Goal: Task Accomplishment & Management: Manage account settings

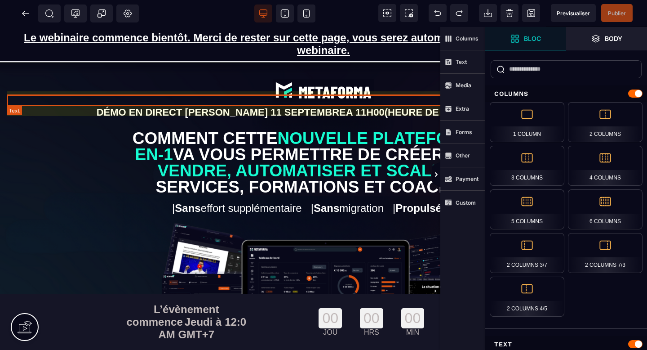
click at [247, 107] on p "DÉMO EN DIRECT [PERSON_NAME] 11 SEPTEMBRE A 11H00 (HEURE DE [GEOGRAPHIC_DATA])" at bounding box center [324, 113] width 634 height 12
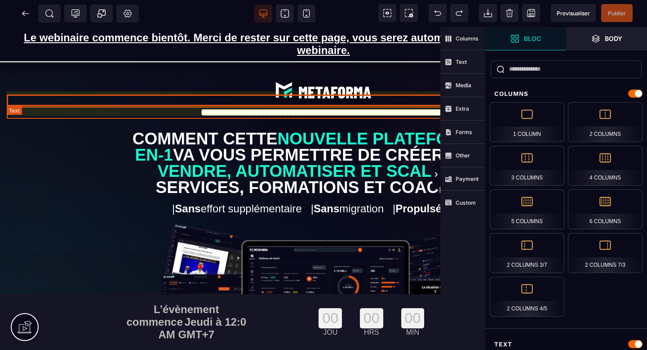
select select "***"
select select
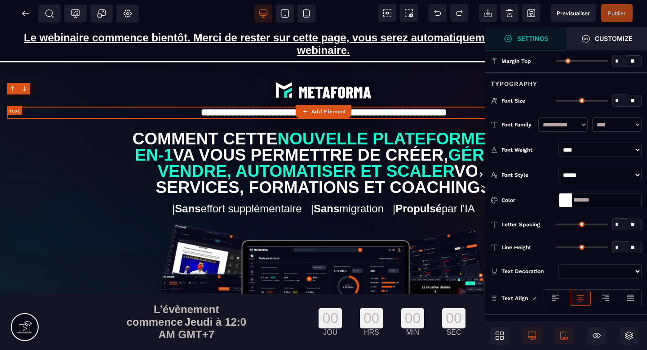
type input "*"
type input "**"
type input "*"
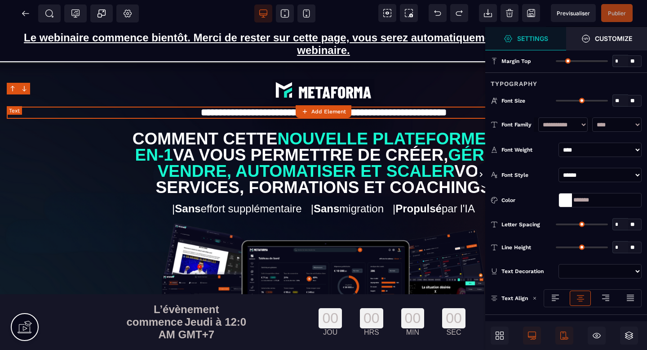
type input "*"
type input "**"
type input "****"
type input "*"
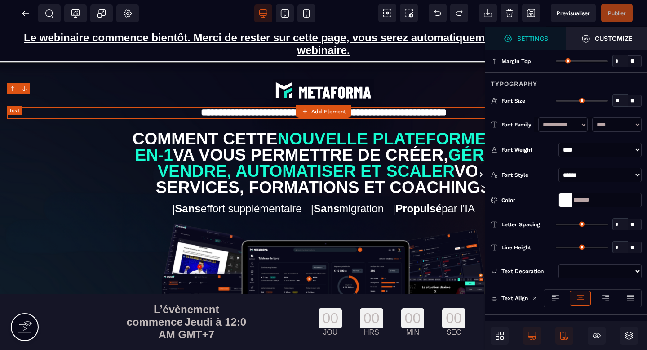
type input "*"
type input "**"
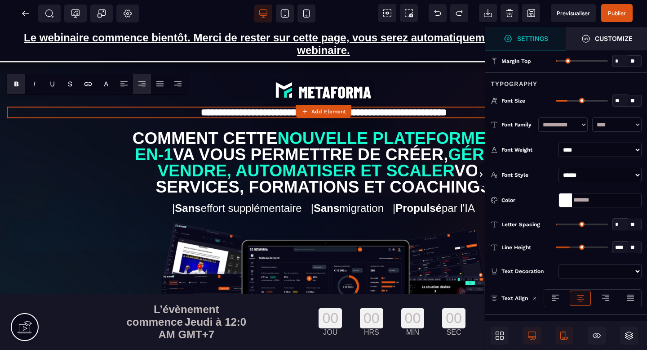
click at [486, 176] on span at bounding box center [490, 174] width 9 height 27
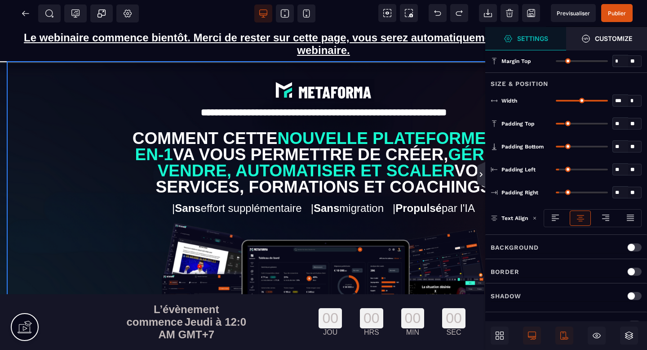
click at [481, 178] on icon at bounding box center [481, 174] width 7 height 7
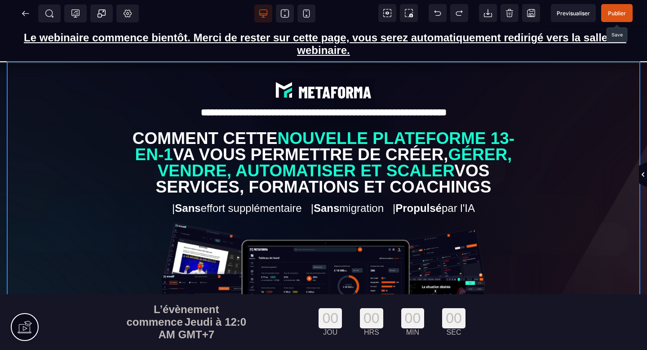
click at [619, 9] on span "Publier" at bounding box center [617, 13] width 31 height 18
click at [24, 10] on icon at bounding box center [25, 13] width 9 height 9
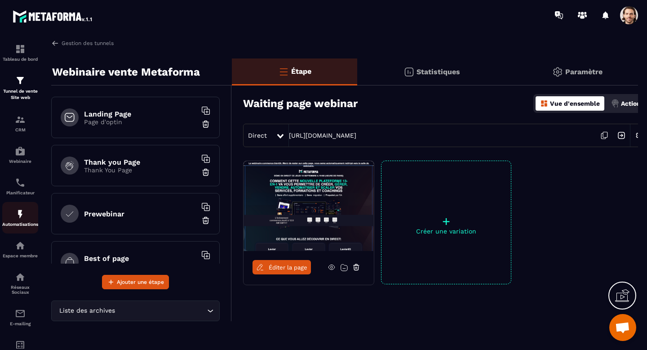
click at [21, 206] on link "Automatisations" at bounding box center [20, 217] width 36 height 31
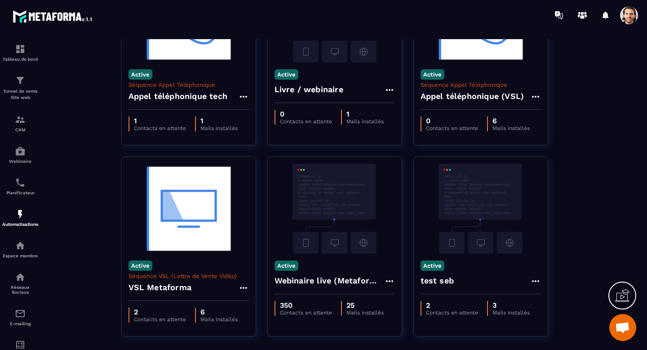
scroll to position [336, 0]
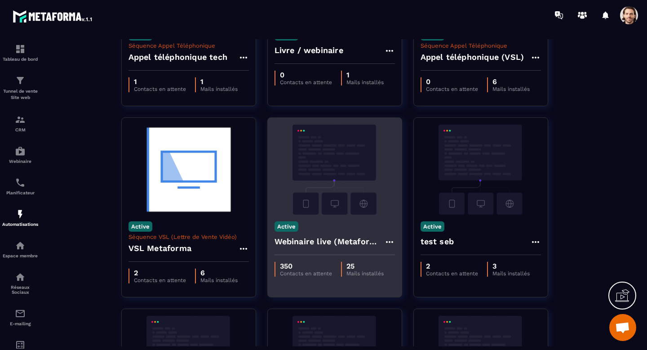
click at [350, 238] on h4 "Webinaire live (Metaforma)" at bounding box center [330, 241] width 110 height 13
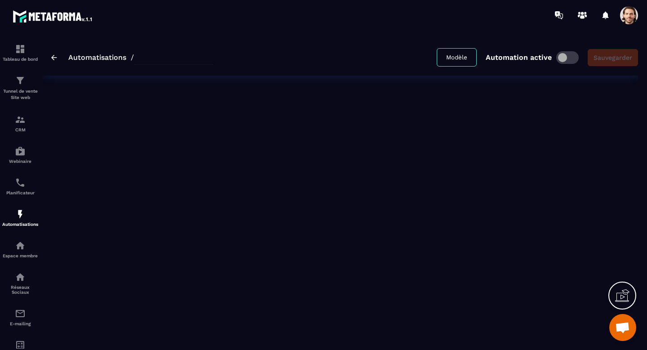
type input "**********"
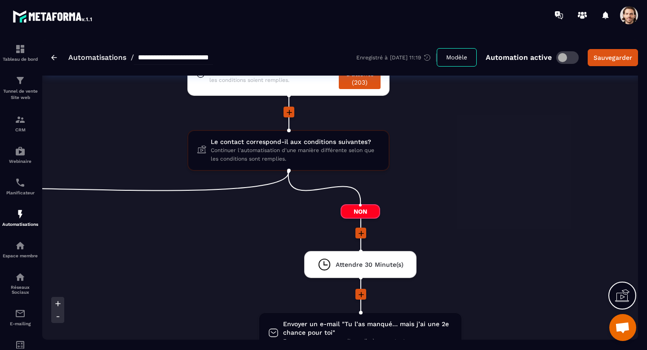
scroll to position [1321, 0]
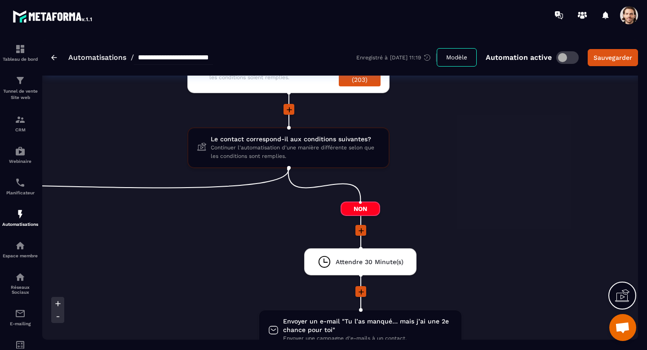
click at [360, 292] on icon at bounding box center [361, 291] width 5 height 5
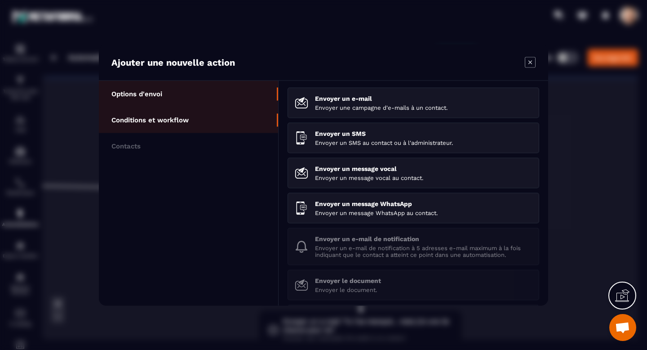
click at [192, 121] on li "Conditions et workflow" at bounding box center [188, 120] width 179 height 26
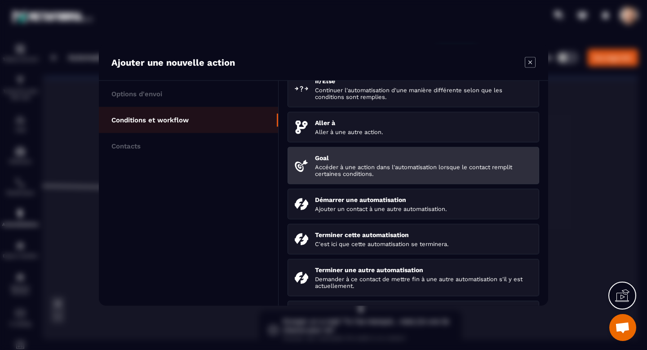
scroll to position [56, 0]
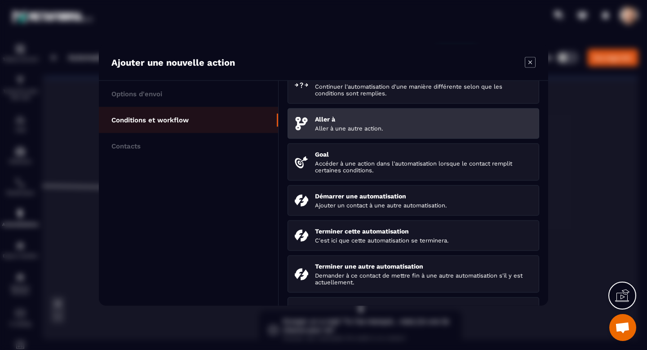
click at [340, 132] on p "Aller à une autre action." at bounding box center [423, 128] width 217 height 7
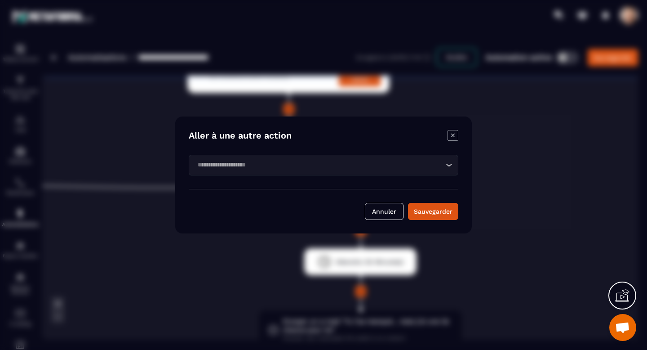
click at [311, 165] on input "Search for option" at bounding box center [319, 165] width 249 height 10
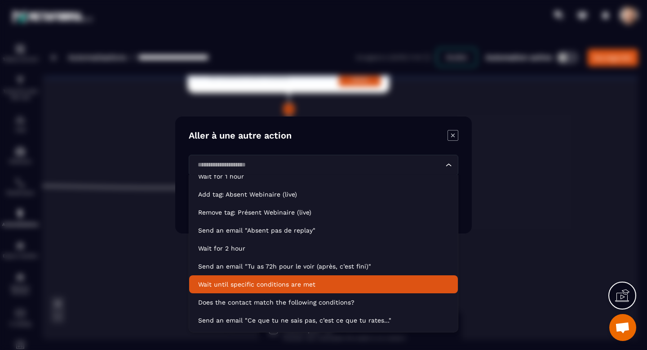
scroll to position [691, 0]
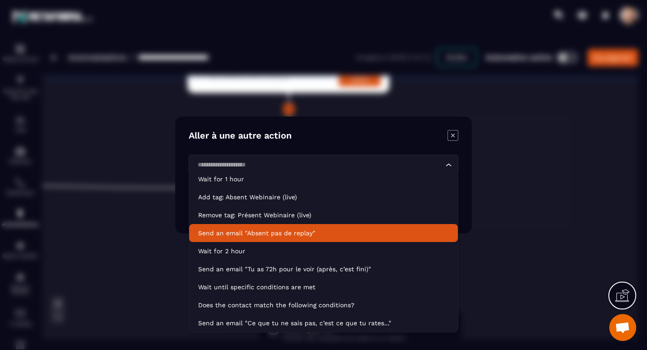
click at [324, 235] on p "Send an email "Absent pas de replay"" at bounding box center [323, 232] width 251 height 9
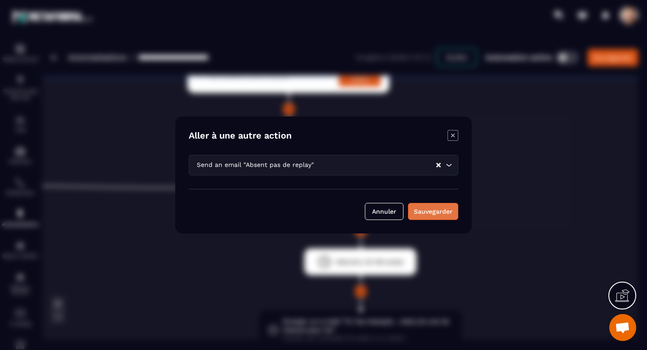
click at [422, 207] on div "Sauvegarder" at bounding box center [433, 211] width 39 height 9
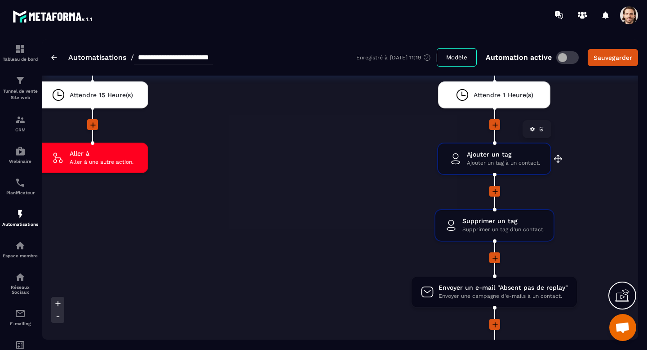
scroll to position [2834, 0]
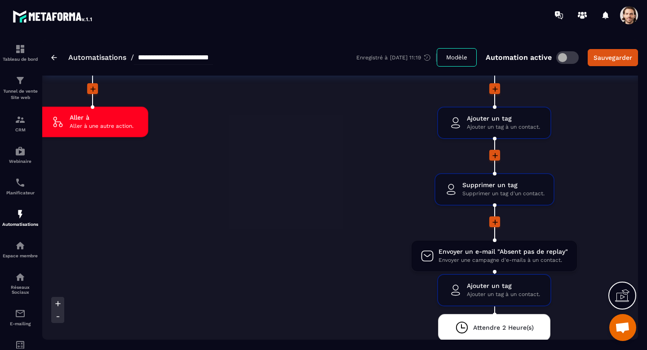
drag, startPoint x: 497, startPoint y: 126, endPoint x: 496, endPoint y: 291, distance: 165.0
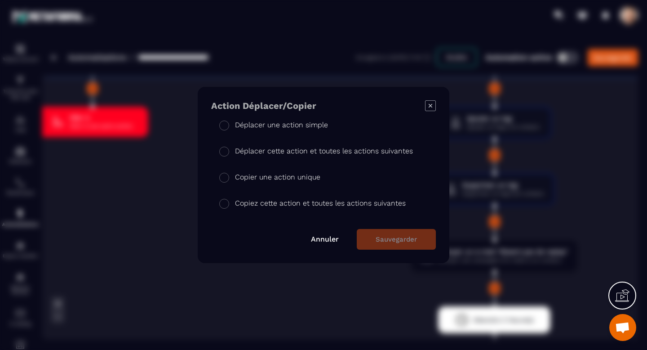
click at [296, 126] on p "Déplacer une action simple" at bounding box center [281, 125] width 93 height 11
click at [379, 234] on button "Sauvegarder" at bounding box center [396, 239] width 79 height 21
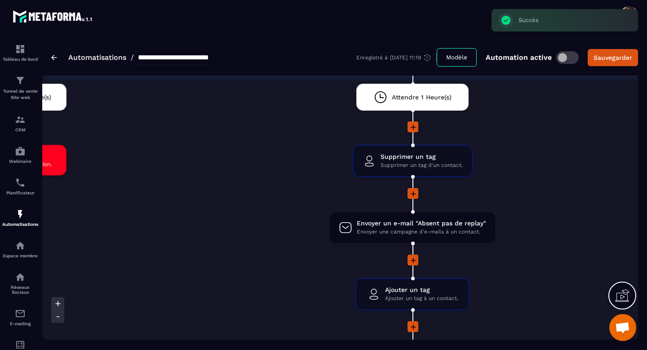
scroll to position [2823, 0]
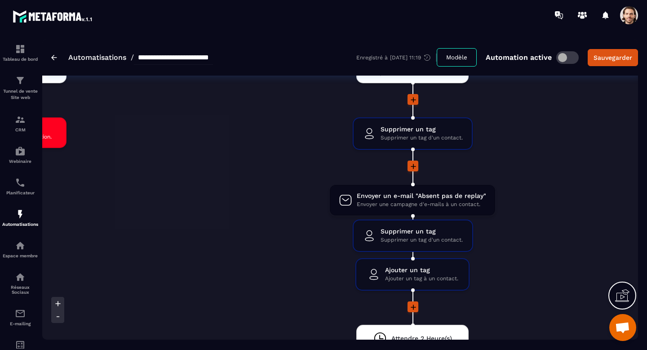
drag, startPoint x: 414, startPoint y: 133, endPoint x: 414, endPoint y: 233, distance: 99.8
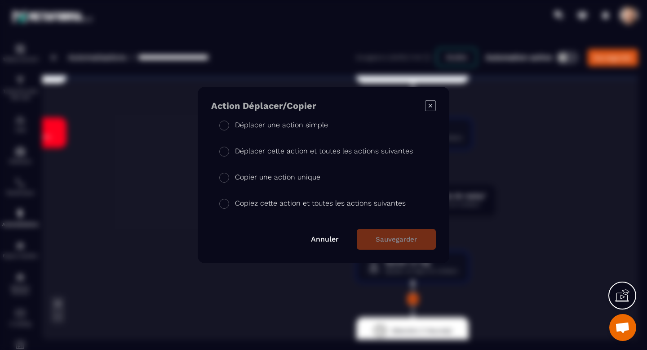
click at [290, 123] on p "Déplacer une action simple" at bounding box center [281, 125] width 93 height 11
click at [382, 234] on button "Sauvegarder" at bounding box center [396, 239] width 79 height 21
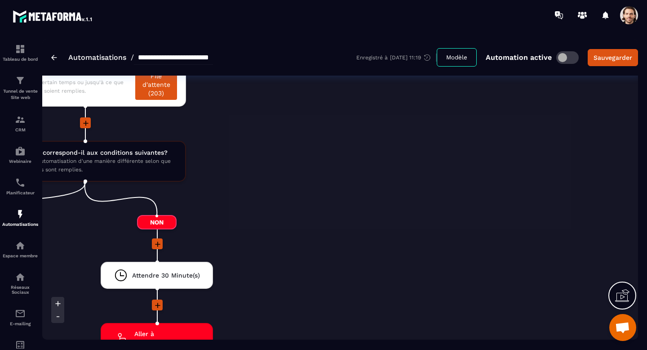
scroll to position [1417, 0]
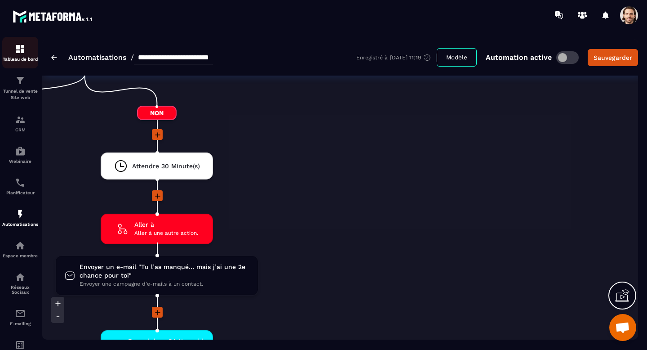
click at [25, 57] on p "Tableau de bord" at bounding box center [20, 59] width 36 height 5
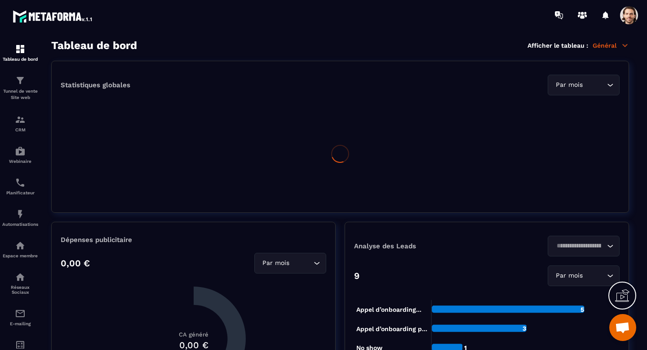
click at [608, 48] on p "Général" at bounding box center [611, 45] width 36 height 8
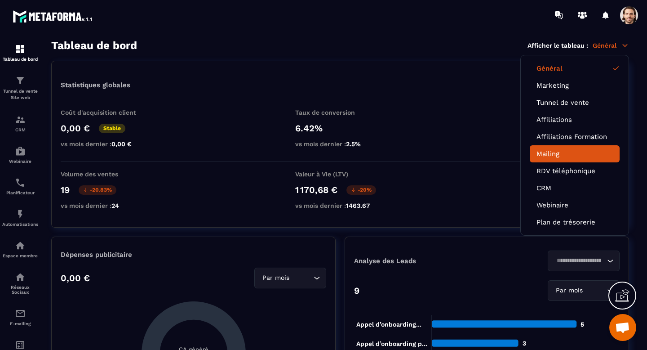
click at [564, 155] on link "Mailing" at bounding box center [575, 154] width 76 height 8
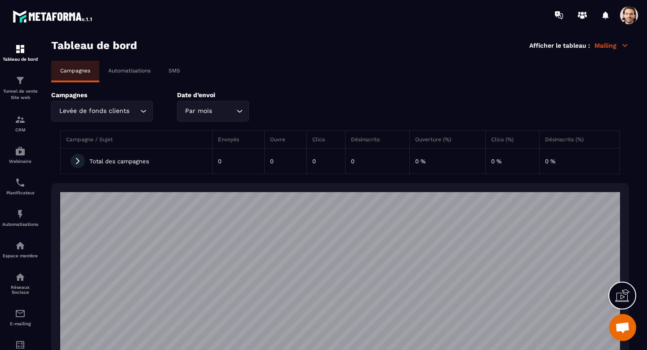
click at [143, 73] on p "Automatisations" at bounding box center [129, 70] width 42 height 6
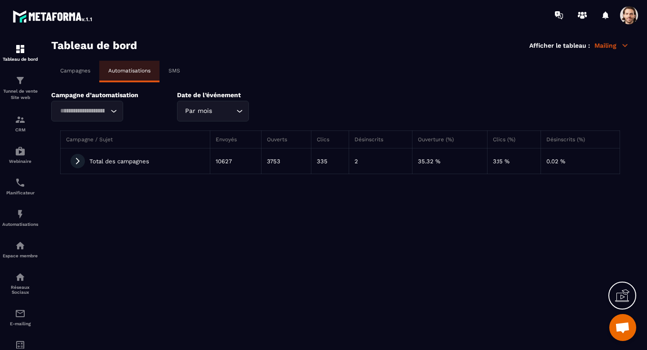
click at [115, 116] on icon "Search for option" at bounding box center [113, 111] width 9 height 9
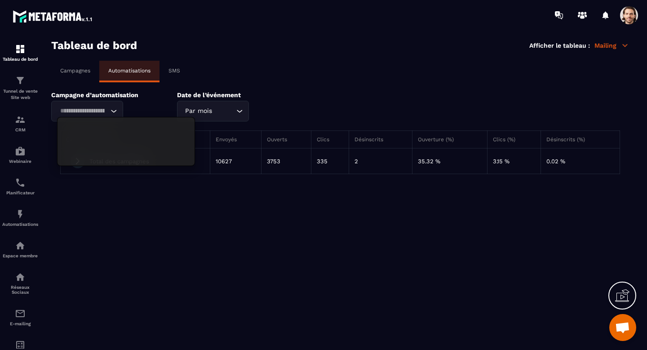
click at [297, 87] on div "Campagnes Automatisations SMS Campagne d’automatisation Loading... Send an emai…" at bounding box center [340, 122] width 578 height 122
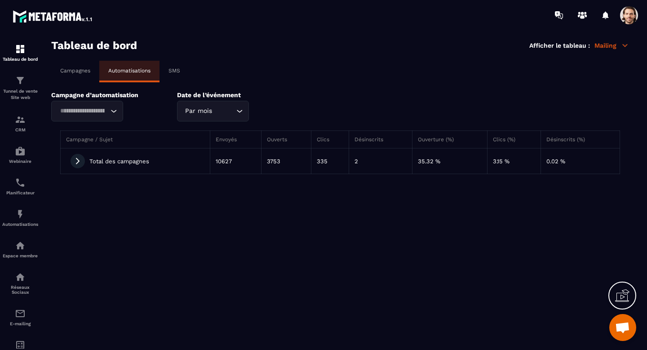
click at [80, 160] on icon at bounding box center [78, 161] width 8 height 8
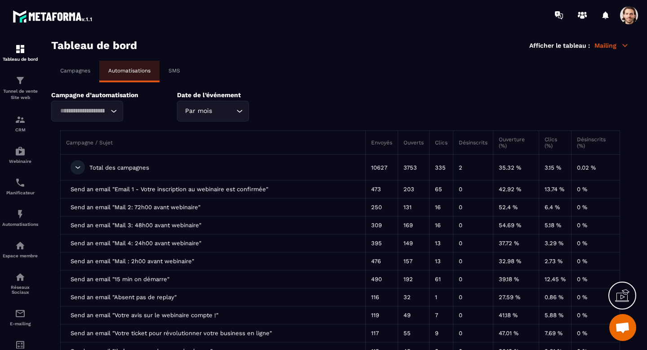
click at [238, 107] on icon "Search for option" at bounding box center [239, 111] width 9 height 9
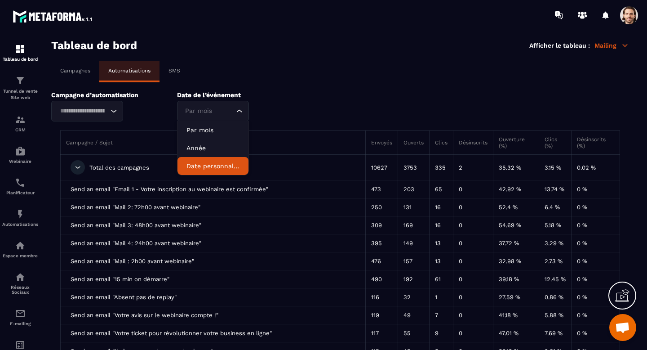
click at [211, 167] on p "Date personnalisée" at bounding box center [213, 165] width 53 height 9
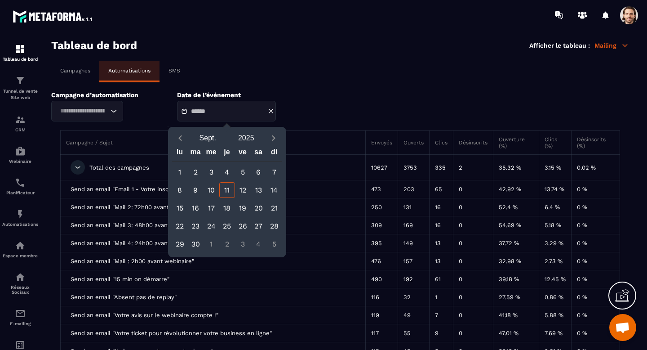
click at [226, 176] on div "4" at bounding box center [227, 172] width 16 height 16
click at [227, 185] on div "11" at bounding box center [227, 190] width 16 height 16
type input "**********"
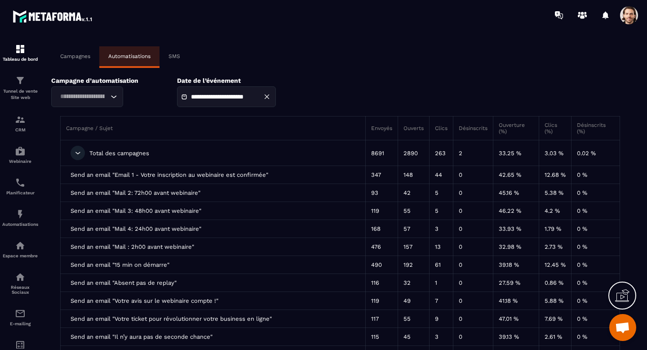
scroll to position [19, 0]
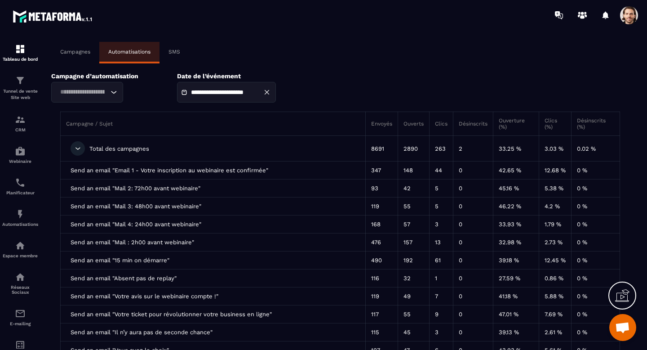
click at [630, 16] on span at bounding box center [629, 15] width 18 height 18
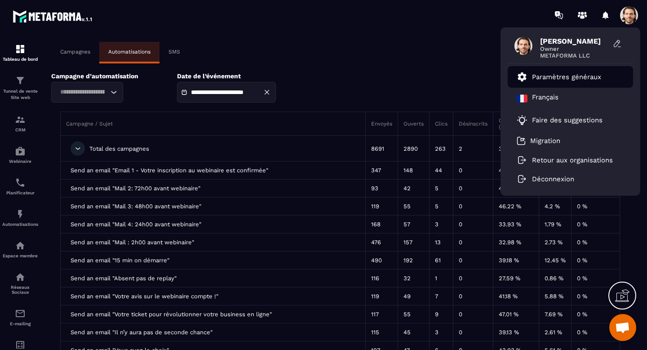
click at [563, 80] on p "Paramètres généraux" at bounding box center [566, 77] width 69 height 8
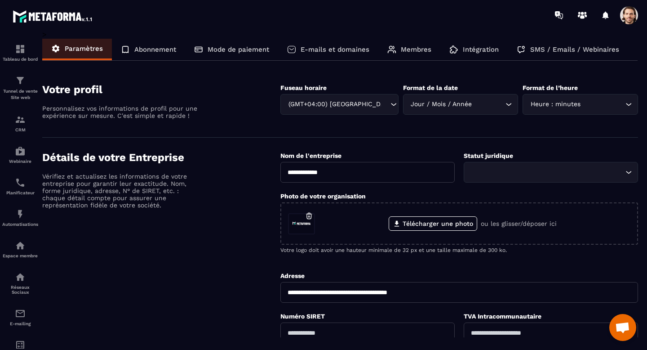
click at [537, 50] on p "SMS / Emails / Webinaires" at bounding box center [575, 49] width 89 height 8
